Goal: Transaction & Acquisition: Subscribe to service/newsletter

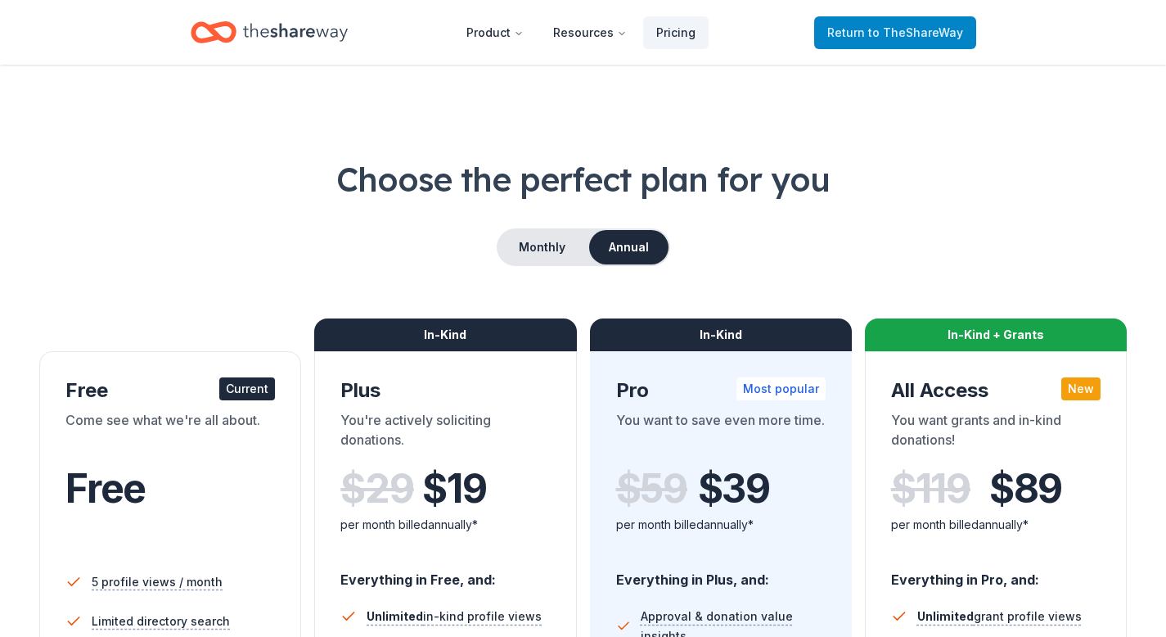
click at [937, 29] on span "to TheShareWay" at bounding box center [915, 32] width 95 height 14
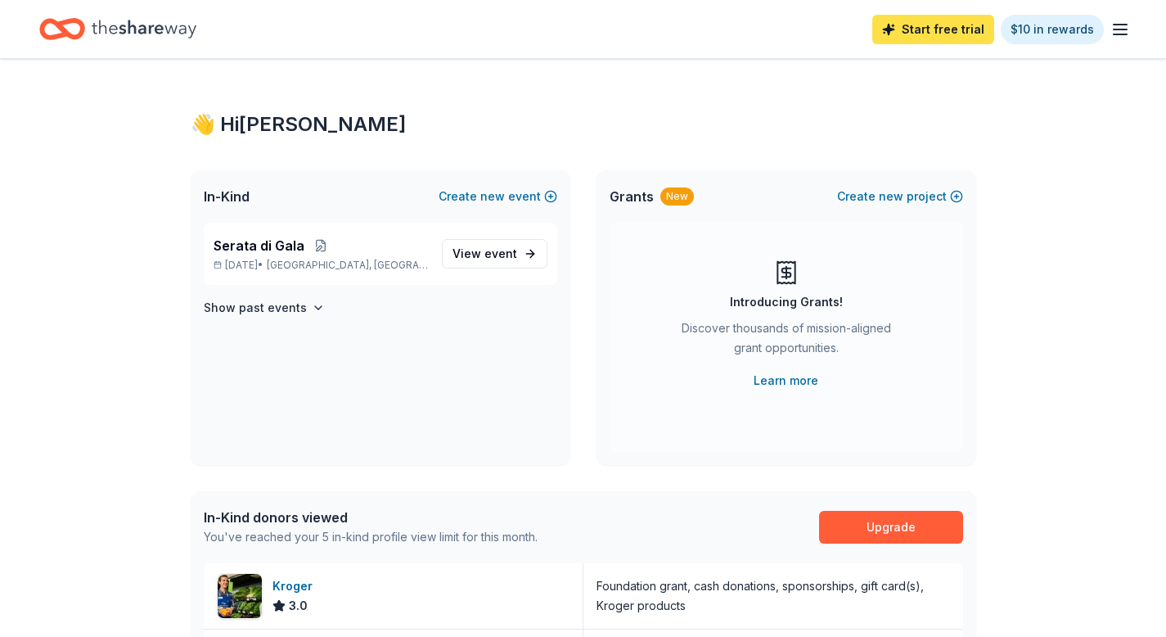
click at [921, 34] on link "Start free trial" at bounding box center [933, 29] width 122 height 29
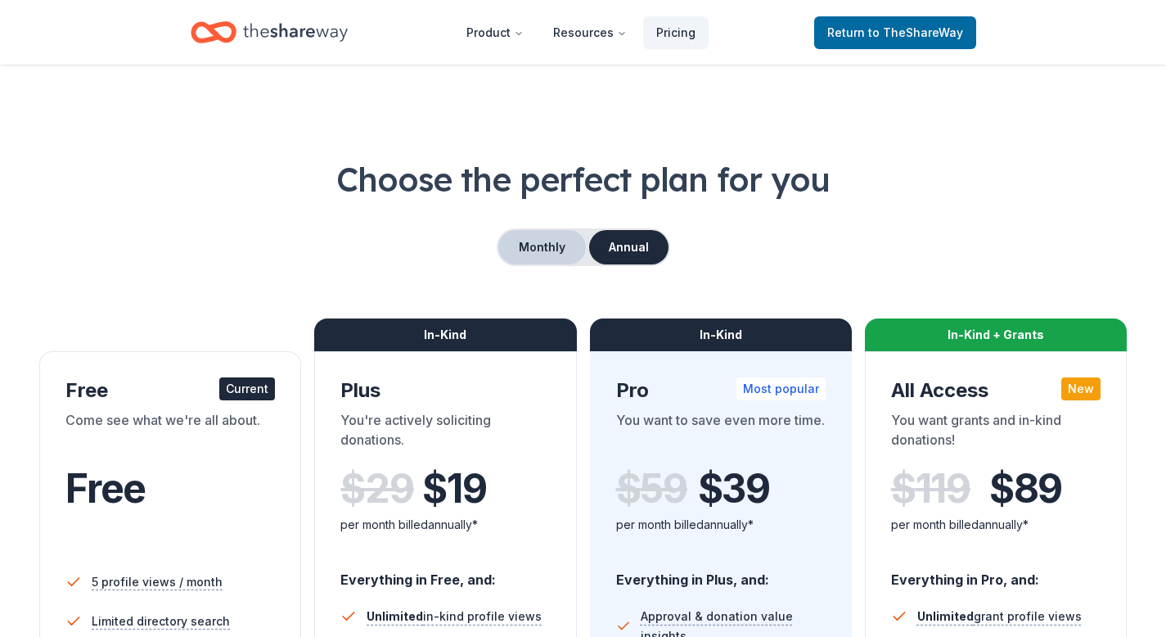
click at [543, 240] on button "Monthly" at bounding box center [542, 247] width 88 height 34
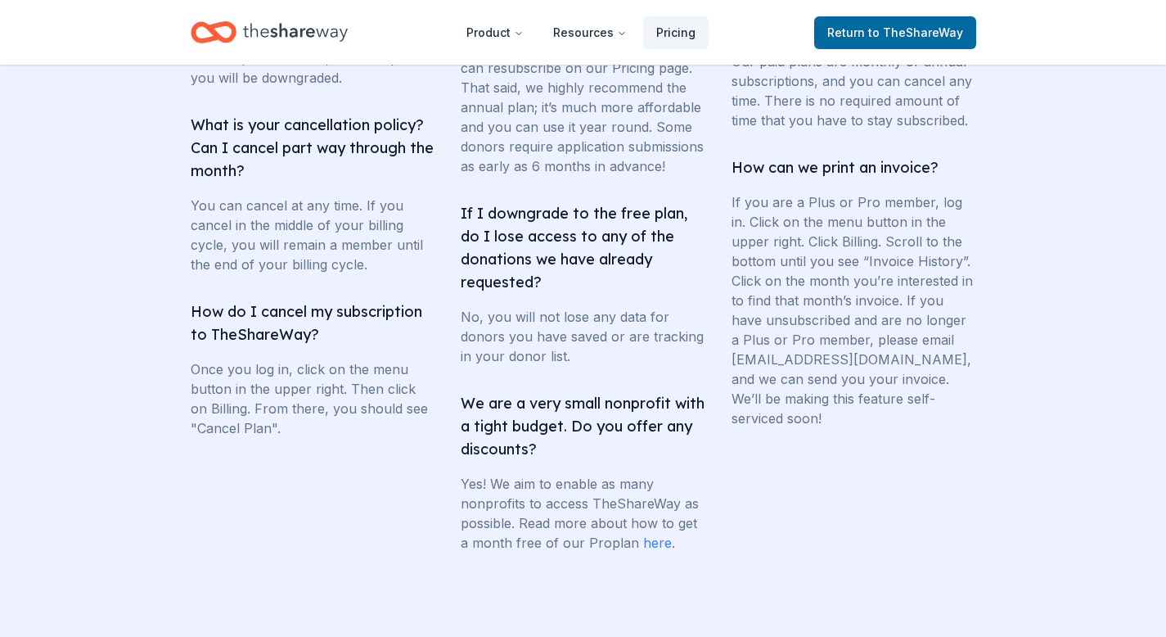
scroll to position [3314, 0]
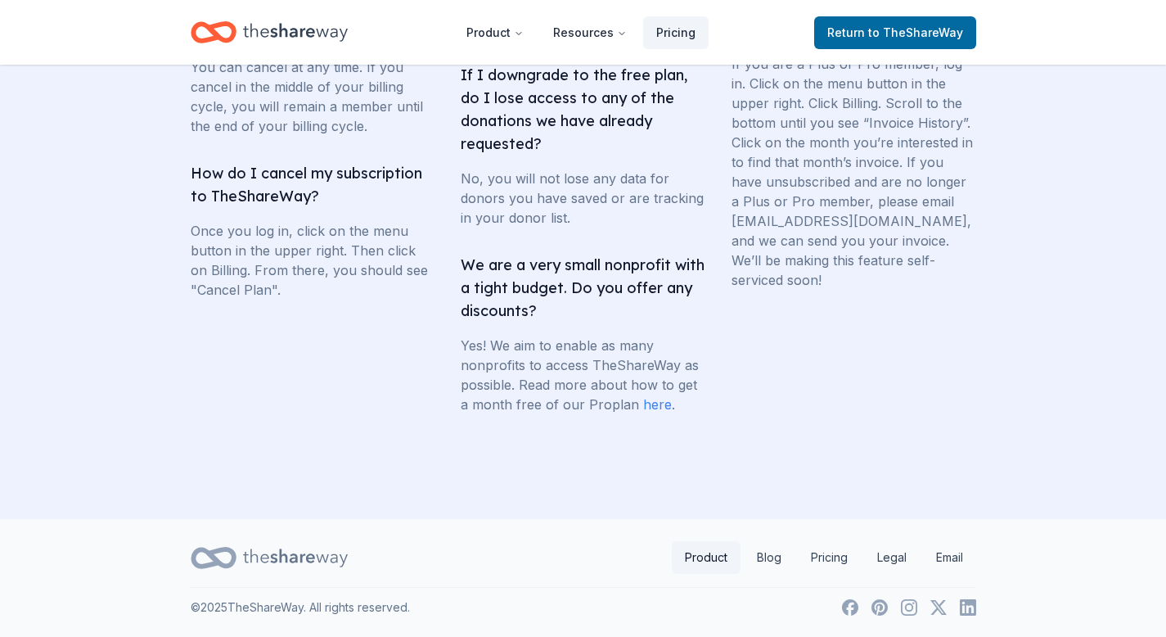
click at [707, 552] on link "Product" at bounding box center [706, 557] width 69 height 33
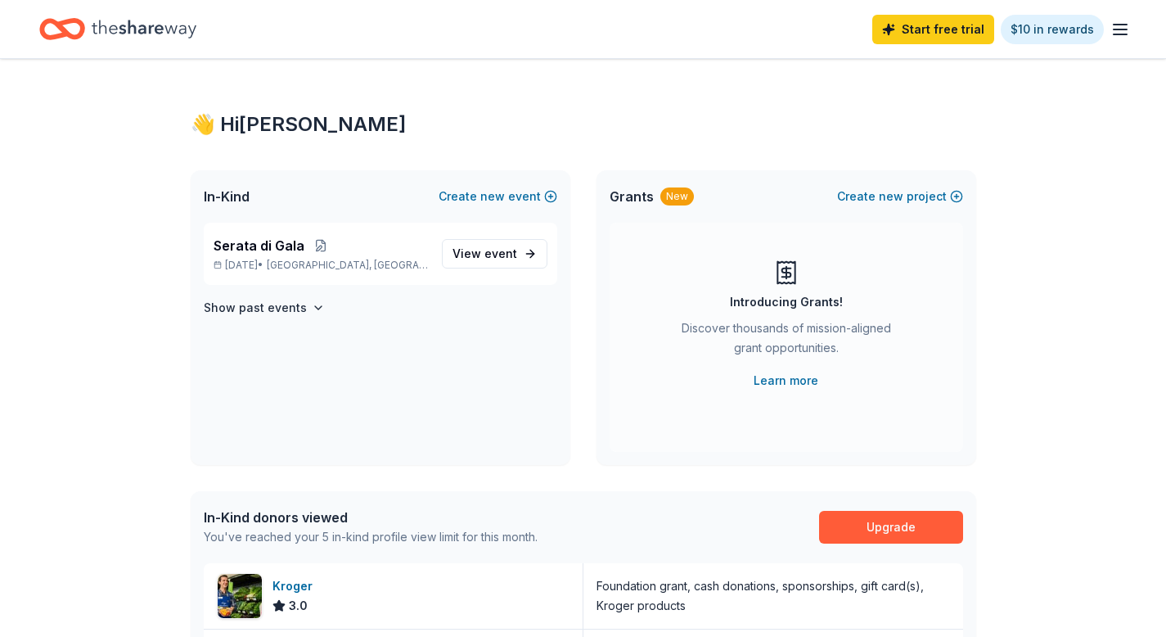
click at [1111, 27] on icon "button" at bounding box center [1121, 30] width 20 height 20
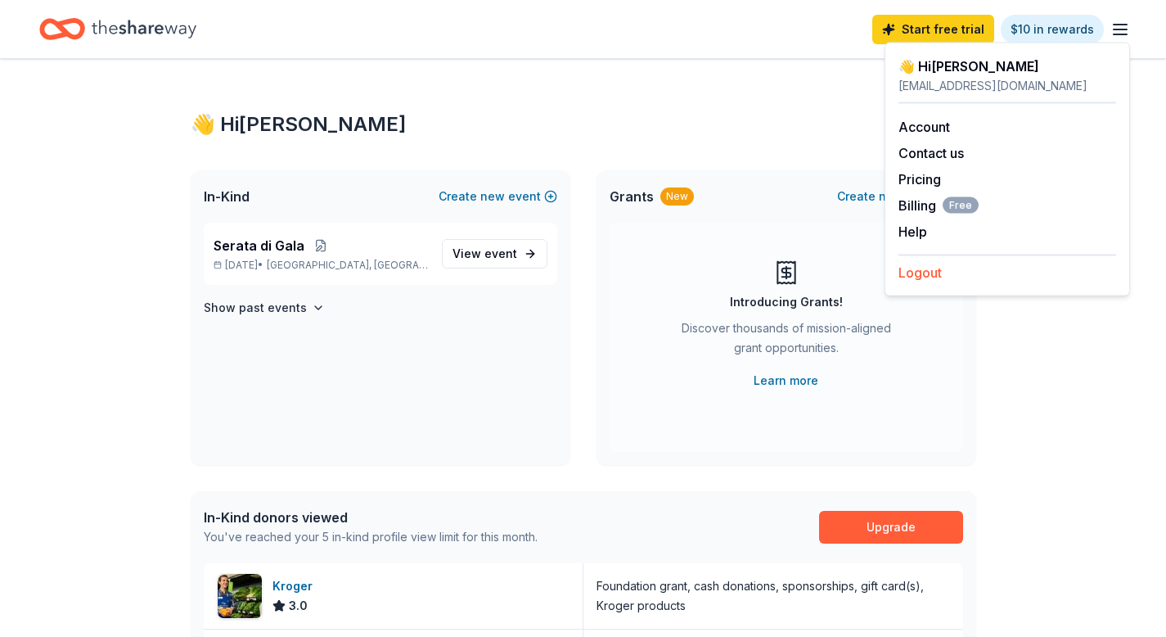
click at [931, 275] on button "Logout" at bounding box center [920, 273] width 43 height 20
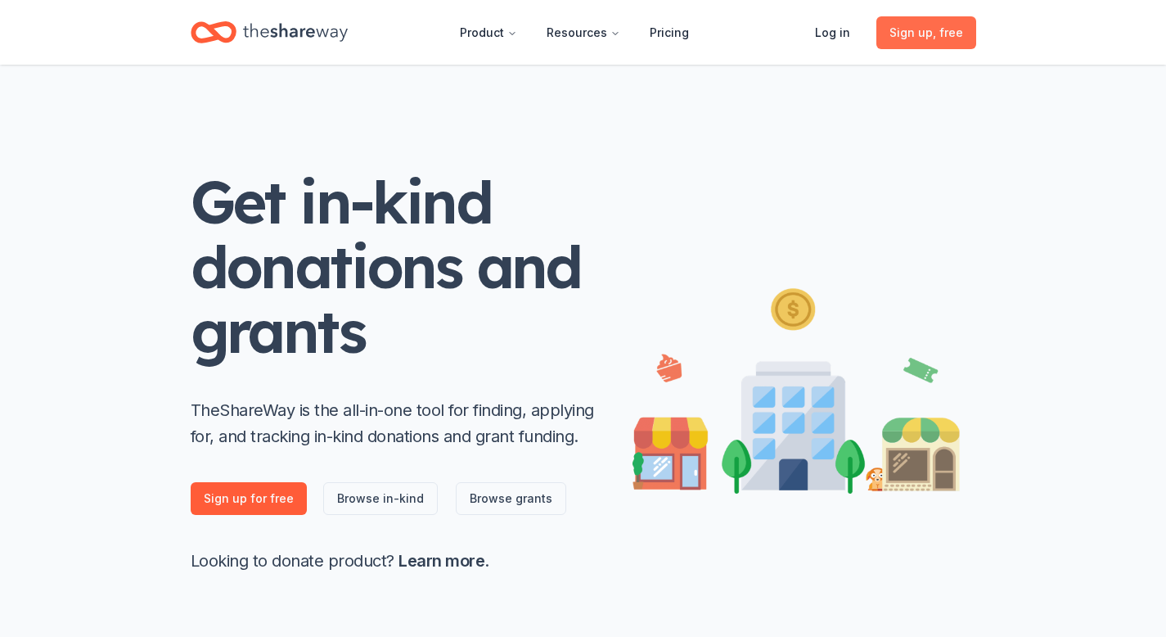
click at [948, 31] on span ", free" at bounding box center [948, 32] width 30 height 14
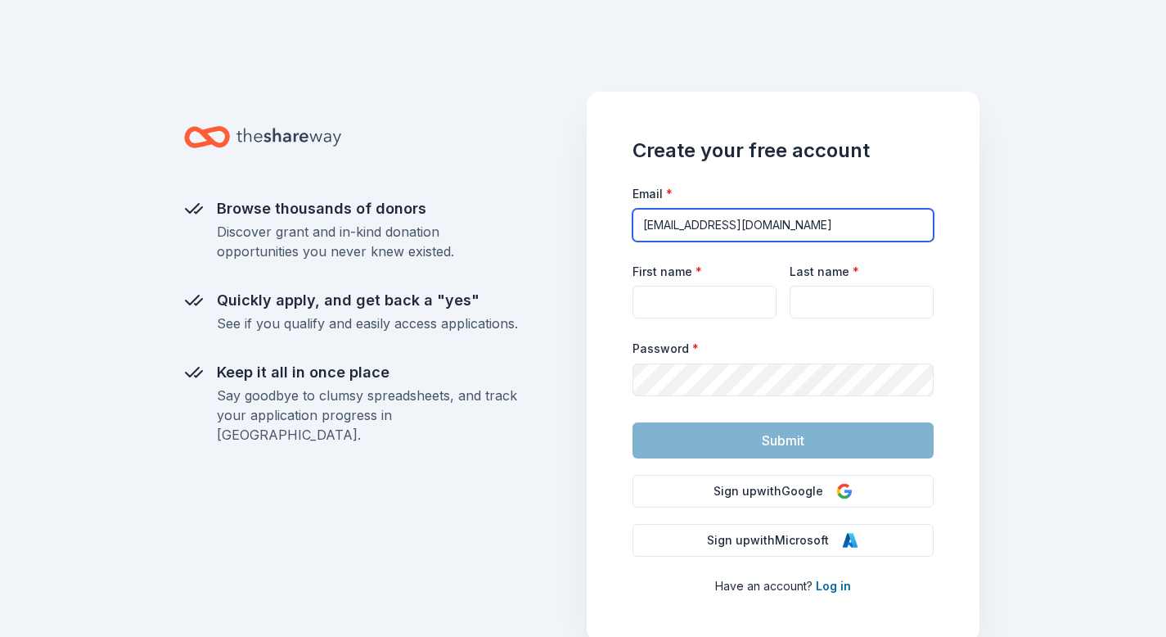
drag, startPoint x: 808, startPoint y: 227, endPoint x: 674, endPoint y: 219, distance: 133.7
click at [674, 219] on input "[EMAIL_ADDRESS][DOMAIN_NAME]" at bounding box center [783, 225] width 301 height 33
click at [669, 218] on input "[EMAIL_ADDRESS][DOMAIN_NAME]" at bounding box center [783, 225] width 301 height 33
drag, startPoint x: 772, startPoint y: 219, endPoint x: 623, endPoint y: 220, distance: 149.0
click at [624, 219] on div "Create your free account Email * [EMAIL_ADDRESS][DOMAIN_NAME] First name * Last…" at bounding box center [783, 367] width 393 height 550
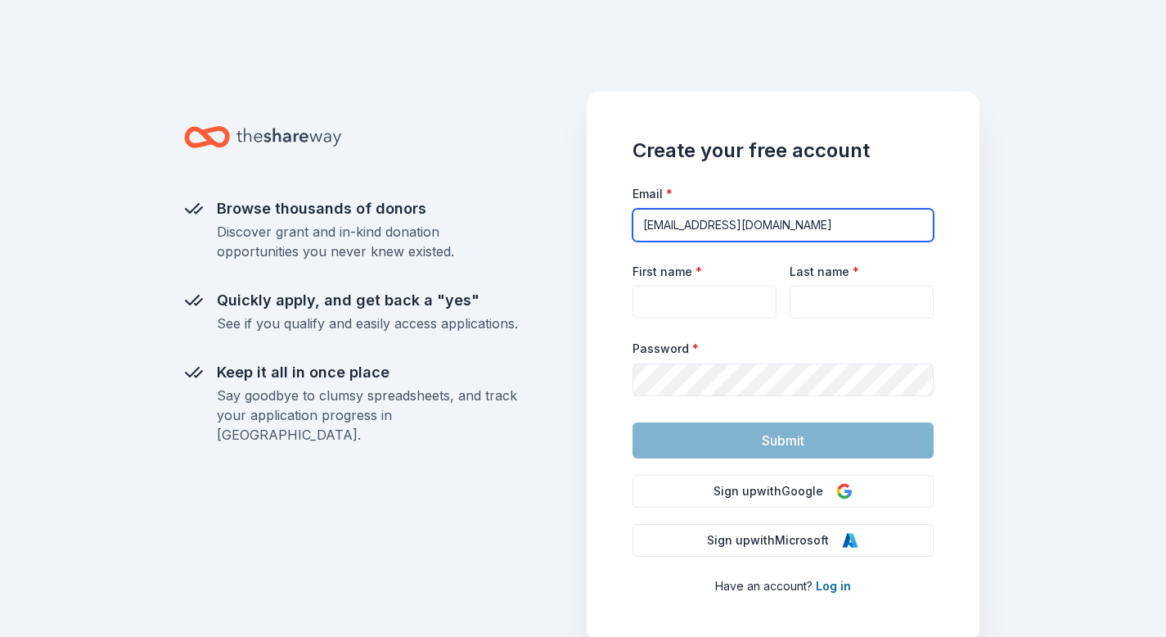
type input "[EMAIL_ADDRESS][DOMAIN_NAME]"
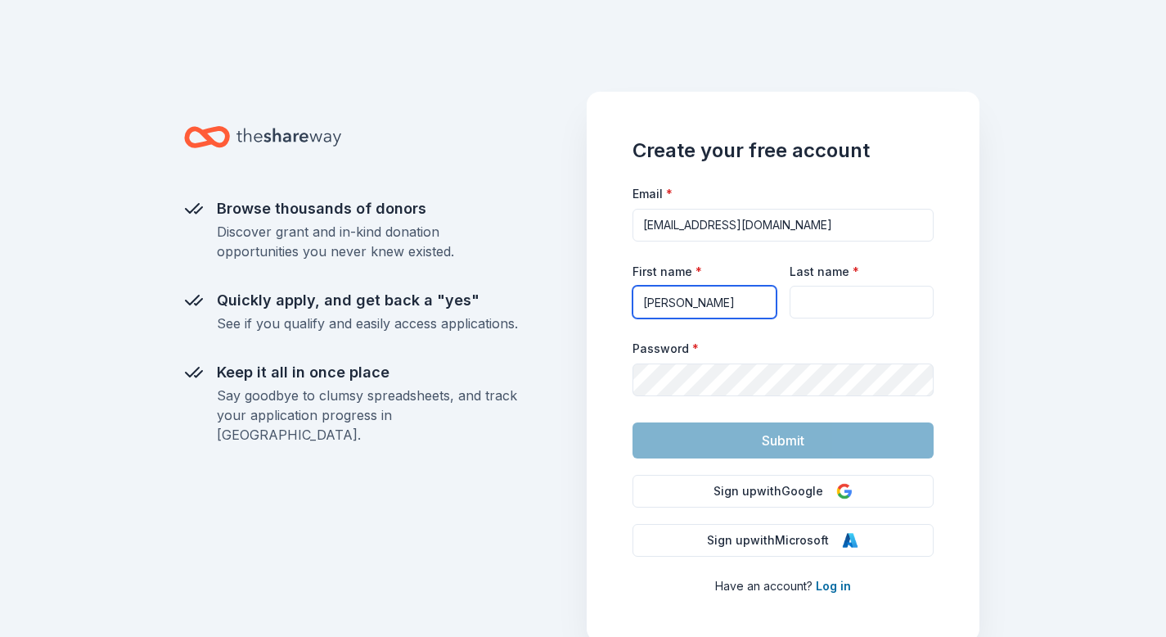
type input "[PERSON_NAME]"
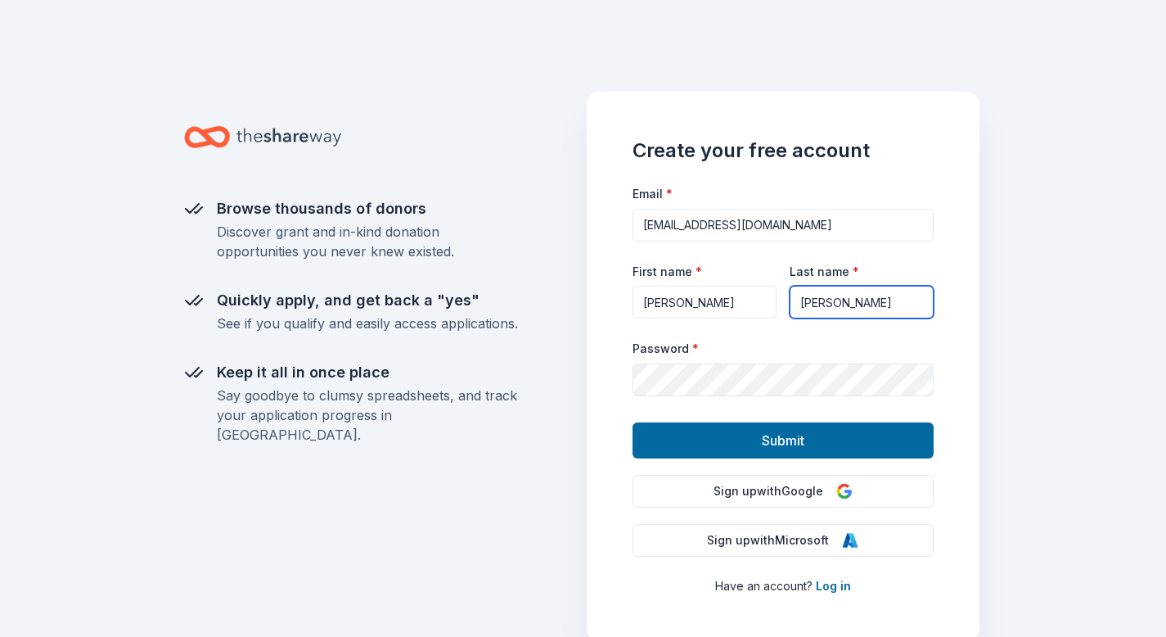
type input "[PERSON_NAME]"
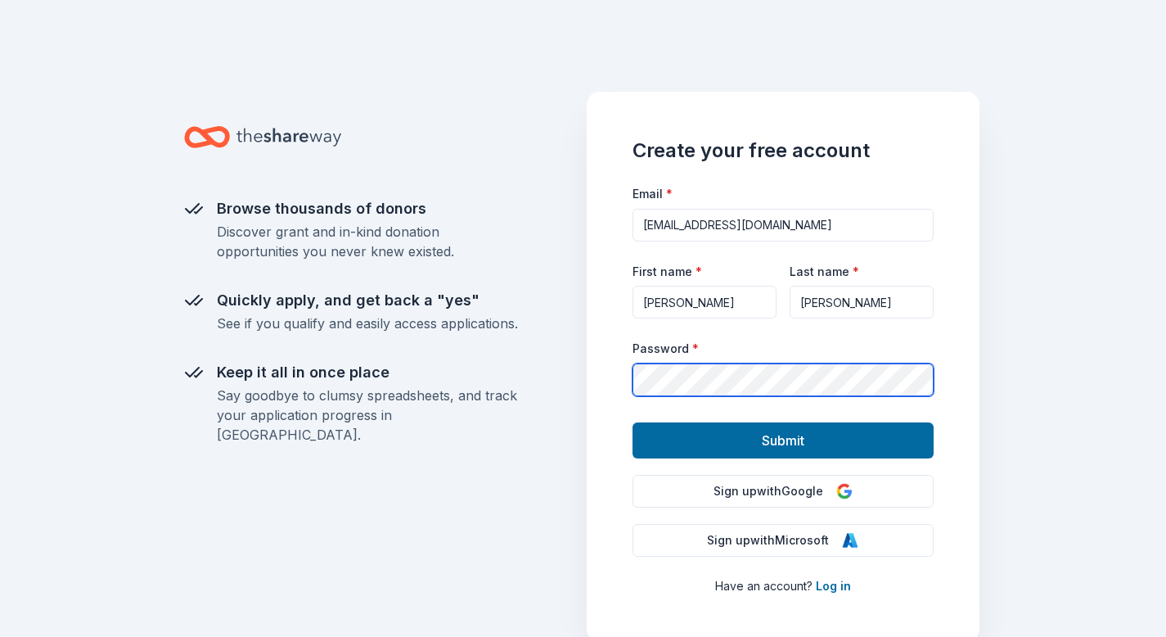
click at [600, 349] on div "Create your free account Email * [EMAIL_ADDRESS][DOMAIN_NAME] First name * [PER…" at bounding box center [783, 367] width 393 height 550
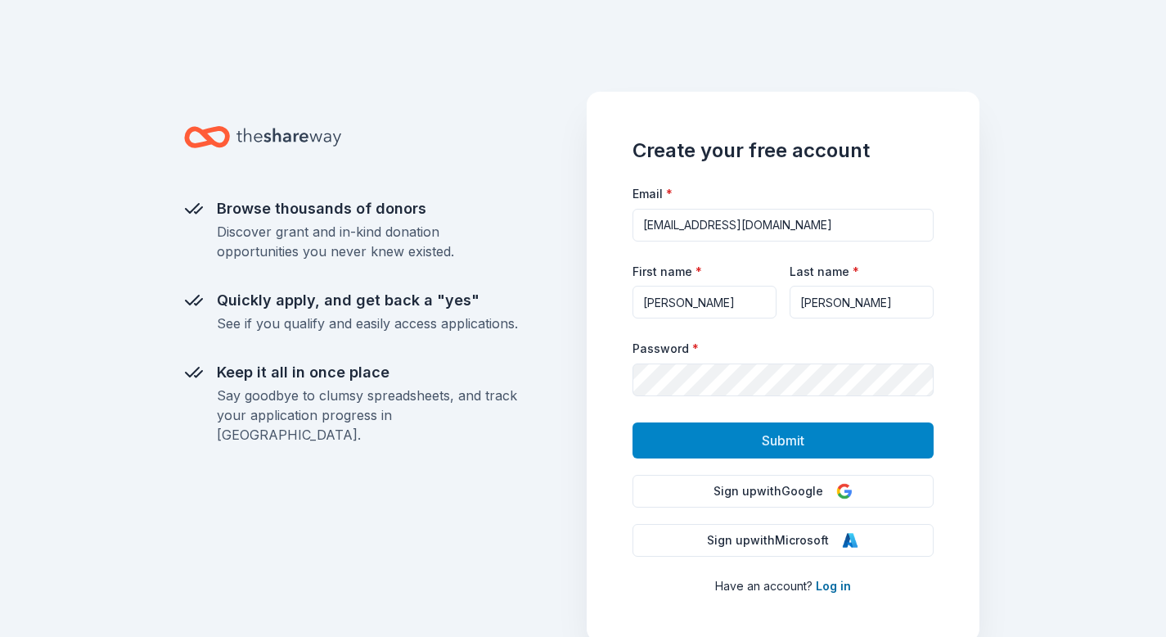
click at [708, 437] on button "Submit" at bounding box center [783, 440] width 301 height 36
